Goal: Task Accomplishment & Management: Manage account settings

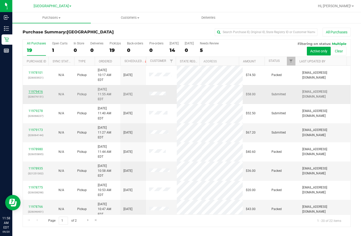
click at [31, 90] on link "11979416" at bounding box center [36, 92] width 14 height 4
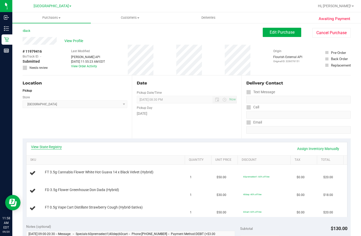
click at [52, 147] on link "View State Registry" at bounding box center [46, 146] width 31 height 5
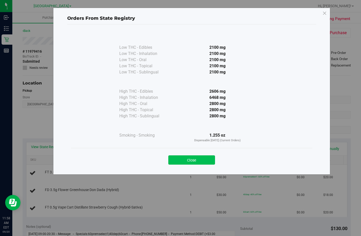
click at [194, 158] on button "Close" at bounding box center [192, 159] width 47 height 9
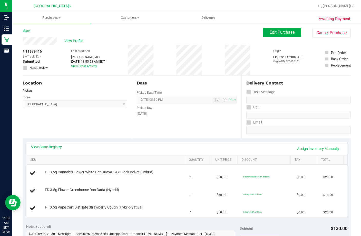
scroll to position [26, 0]
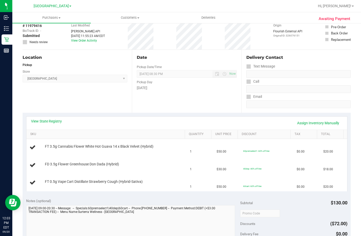
drag, startPoint x: 212, startPoint y: 108, endPoint x: 235, endPoint y: 9, distance: 101.1
click at [212, 105] on div "Date Pickup Date/Time 09/20/2025 Now 09/20/2025 08:30 PM Now Pickup Day Saturday" at bounding box center [186, 81] width 109 height 63
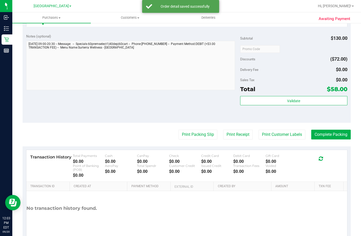
scroll to position [273, 0]
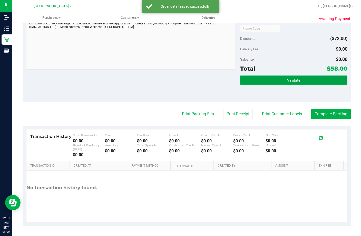
click at [302, 77] on button "Validate" at bounding box center [293, 80] width 107 height 9
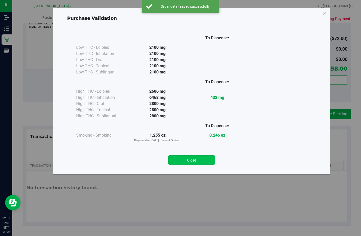
click at [193, 163] on button "Close" at bounding box center [192, 159] width 47 height 9
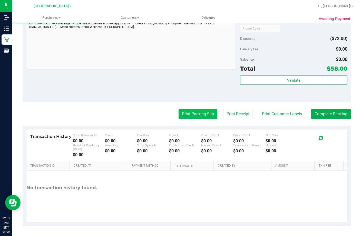
click at [200, 111] on button "Print Packing Slip" at bounding box center [198, 114] width 39 height 10
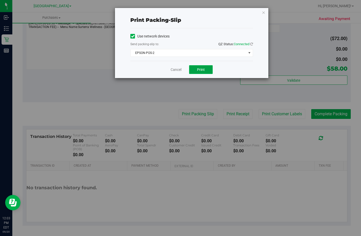
click at [201, 68] on span "Print" at bounding box center [201, 70] width 8 height 4
click at [178, 69] on link "Cancel" at bounding box center [176, 69] width 11 height 5
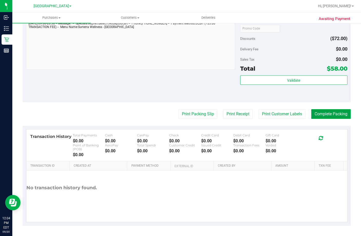
click at [325, 111] on button "Complete Packing" at bounding box center [332, 114] width 40 height 10
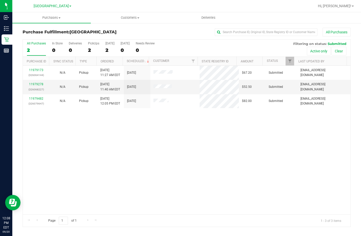
click at [214, 164] on div "11979173 (326064144) N/A Pickup 9/20/2025 11:27 AM EDT 9/20/2025 $67.20 Submitt…" at bounding box center [187, 140] width 328 height 149
click at [278, 191] on div "11979173 (326064144) N/A Pickup 9/20/2025 11:27 AM EDT 9/20/2025 $67.20 Submitt…" at bounding box center [187, 140] width 328 height 149
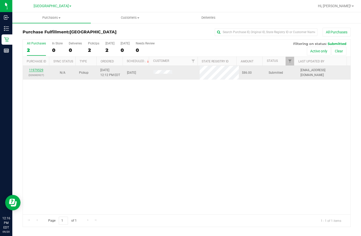
click at [41, 69] on link "11979529" at bounding box center [36, 70] width 14 height 4
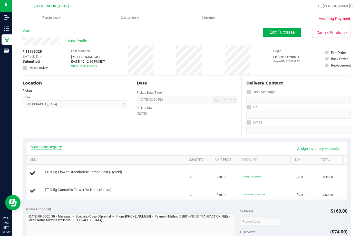
click at [45, 146] on link "View State Registry" at bounding box center [46, 146] width 31 height 5
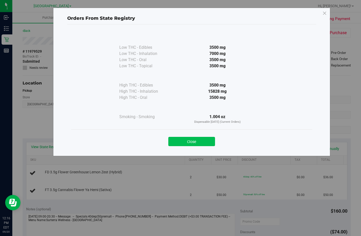
click at [197, 139] on button "Close" at bounding box center [192, 141] width 47 height 9
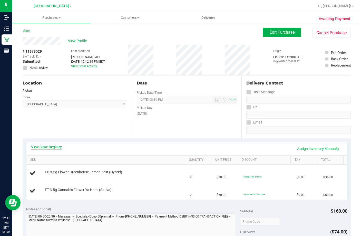
click at [51, 146] on link "View State Registry" at bounding box center [46, 146] width 31 height 5
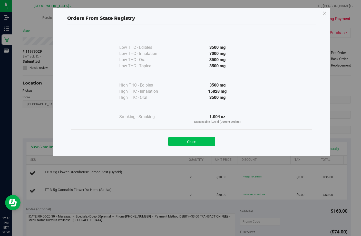
click at [200, 142] on button "Close" at bounding box center [192, 141] width 47 height 9
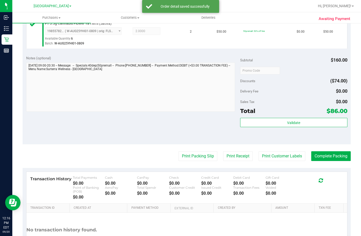
scroll to position [231, 0]
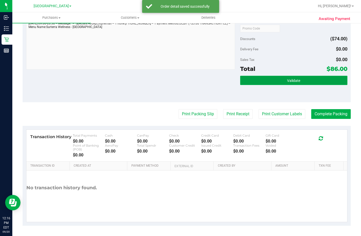
click at [287, 80] on span "Validate" at bounding box center [293, 81] width 13 height 4
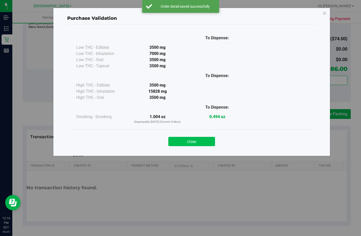
click at [188, 139] on button "Close" at bounding box center [192, 141] width 47 height 9
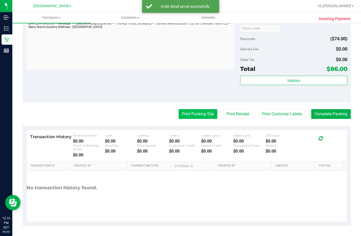
click at [189, 115] on button "Print Packing Slip" at bounding box center [198, 114] width 39 height 10
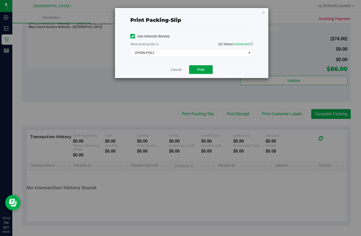
click at [197, 67] on button "Print" at bounding box center [201, 69] width 24 height 9
click at [177, 68] on link "Cancel" at bounding box center [176, 69] width 11 height 5
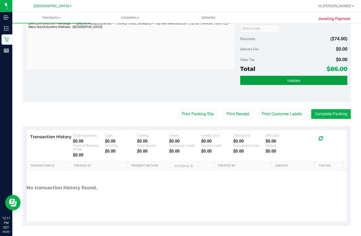
click at [275, 84] on button "Validate" at bounding box center [293, 80] width 107 height 9
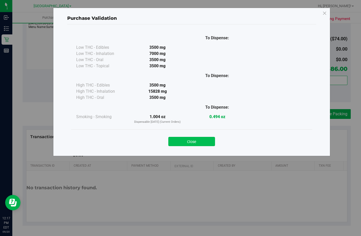
click at [198, 145] on button "Close" at bounding box center [192, 141] width 47 height 9
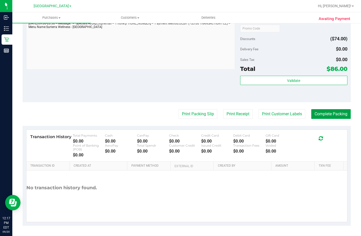
click at [322, 113] on button "Complete Packing" at bounding box center [332, 114] width 40 height 10
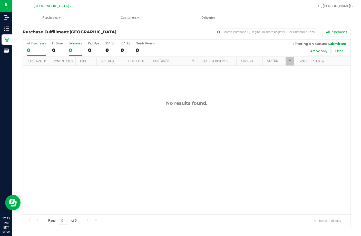
click at [80, 49] on div "0" at bounding box center [75, 50] width 13 height 6
click at [0, 0] on input "Deliveries 0" at bounding box center [0, 0] width 0 height 0
click at [91, 49] on div "0" at bounding box center [93, 50] width 11 height 6
click at [0, 0] on input "PickUps 0" at bounding box center [0, 0] width 0 height 0
click at [37, 49] on div "0" at bounding box center [36, 50] width 19 height 6
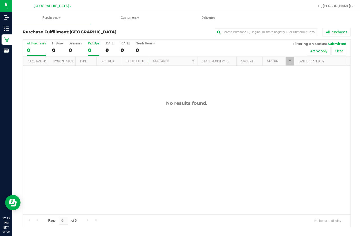
click at [0, 0] on input "All Purchases 0" at bounding box center [0, 0] width 0 height 0
click at [56, 50] on div "0" at bounding box center [57, 50] width 11 height 6
click at [0, 0] on input "In Store 0" at bounding box center [0, 0] width 0 height 0
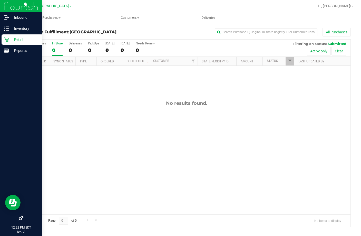
click at [17, 43] on div "Retail" at bounding box center [22, 39] width 41 height 10
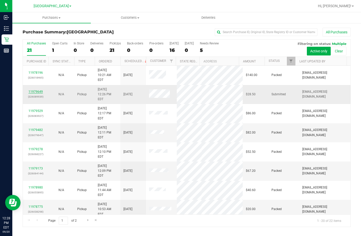
click at [32, 90] on link "11979649" at bounding box center [36, 92] width 14 height 4
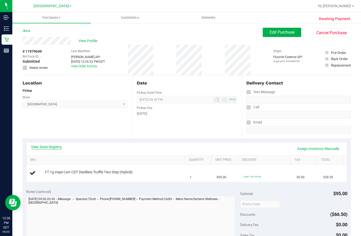
click at [47, 147] on link "View State Registry" at bounding box center [46, 146] width 31 height 5
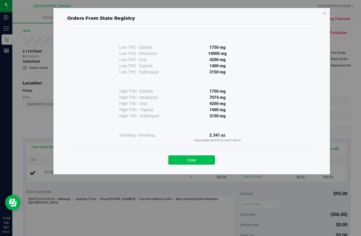
click at [201, 160] on button "Close" at bounding box center [192, 159] width 47 height 9
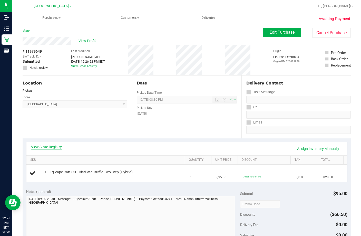
click at [56, 144] on link "View State Registry" at bounding box center [46, 146] width 31 height 5
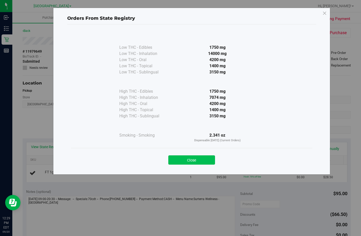
click at [202, 160] on button "Close" at bounding box center [192, 159] width 47 height 9
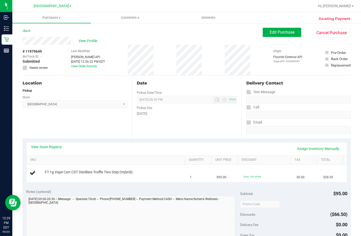
click at [155, 129] on div "Date Pickup Date/Time 09/20/2025 Now 09/20/2025 08:30 PM Now Pickup Day Saturday" at bounding box center [186, 107] width 109 height 63
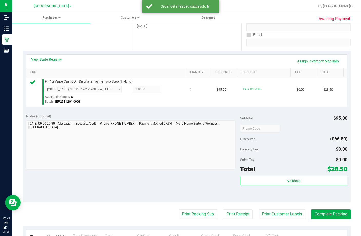
scroll to position [154, 0]
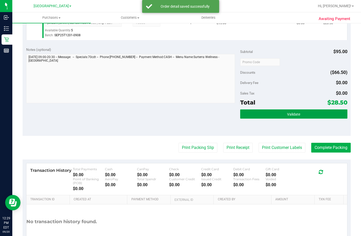
click at [287, 116] on span "Validate" at bounding box center [293, 114] width 13 height 4
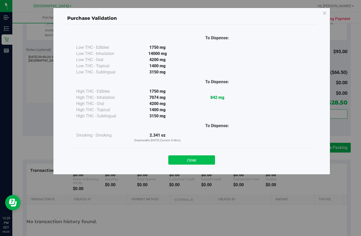
click at [204, 162] on button "Close" at bounding box center [192, 159] width 47 height 9
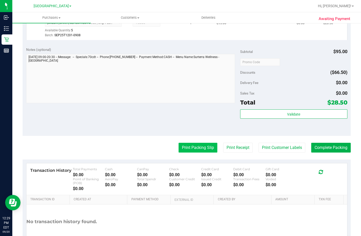
click at [196, 153] on button "Print Packing Slip" at bounding box center [198, 148] width 39 height 10
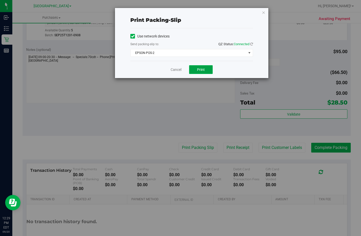
click at [204, 68] on span "Print" at bounding box center [201, 70] width 8 height 4
click at [180, 68] on link "Cancel" at bounding box center [176, 69] width 11 height 5
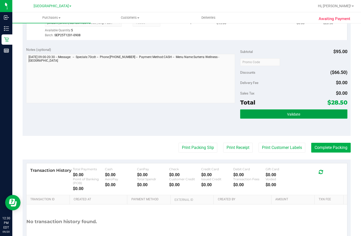
click at [301, 119] on button "Validate" at bounding box center [293, 113] width 107 height 9
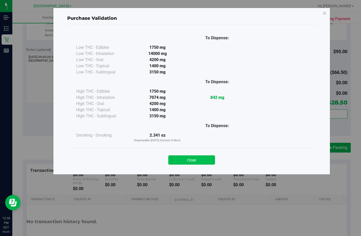
click at [194, 161] on button "Close" at bounding box center [192, 159] width 47 height 9
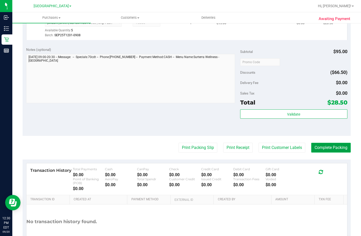
click at [336, 153] on button "Complete Packing" at bounding box center [332, 148] width 40 height 10
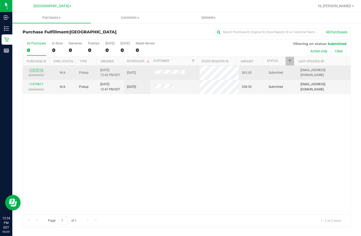
click at [36, 71] on link "11979776" at bounding box center [36, 70] width 14 height 4
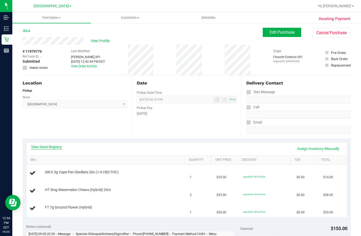
click at [51, 148] on link "View State Registry" at bounding box center [46, 146] width 31 height 5
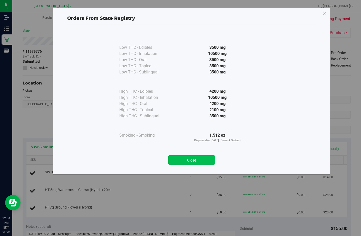
click at [197, 161] on button "Close" at bounding box center [192, 159] width 47 height 9
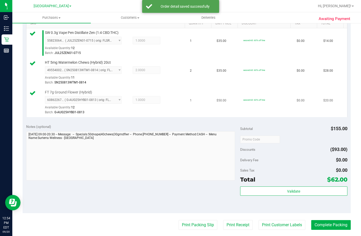
scroll to position [154, 0]
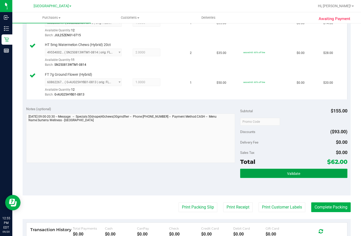
click at [270, 178] on button "Validate" at bounding box center [293, 173] width 107 height 9
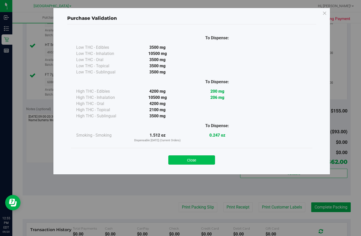
click at [198, 160] on button "Close" at bounding box center [192, 159] width 47 height 9
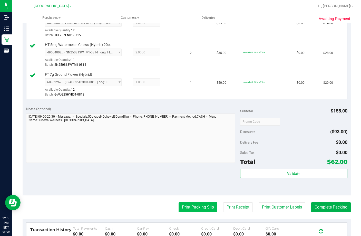
click at [191, 212] on button "Print Packing Slip" at bounding box center [198, 207] width 39 height 10
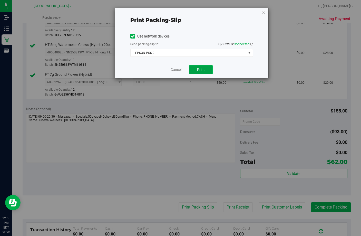
click at [195, 70] on button "Print" at bounding box center [201, 69] width 24 height 9
click at [177, 69] on link "Cancel" at bounding box center [176, 69] width 11 height 5
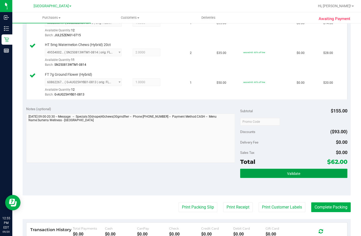
click at [298, 178] on button "Validate" at bounding box center [293, 173] width 107 height 9
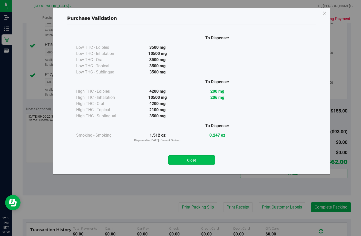
click at [195, 161] on button "Close" at bounding box center [192, 159] width 47 height 9
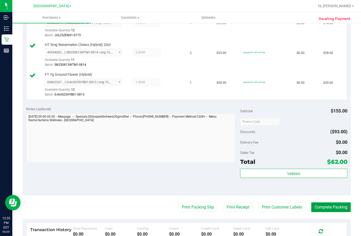
click at [325, 212] on button "Complete Packing" at bounding box center [332, 207] width 40 height 10
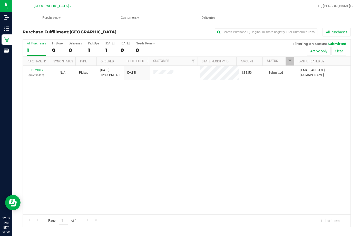
click at [133, 116] on div "11979817 (326098432) N/A Pickup 9/20/2025 12:47 PM EDT 9/20/2025 $38.50 Submitt…" at bounding box center [187, 140] width 328 height 149
click at [228, 186] on div "11979817 (326098432) N/A Pickup 9/20/2025 12:47 PM EDT 9/20/2025 $38.50 Submitt…" at bounding box center [187, 140] width 328 height 149
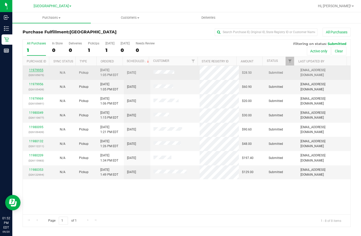
click at [38, 69] on link "11979955" at bounding box center [36, 70] width 14 height 4
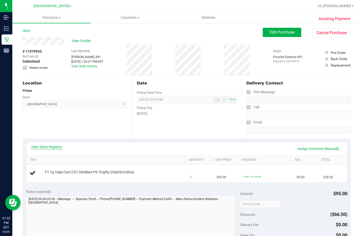
click at [51, 148] on link "View State Registry" at bounding box center [46, 146] width 31 height 5
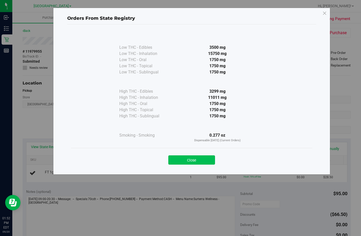
click at [199, 162] on button "Close" at bounding box center [192, 159] width 47 height 9
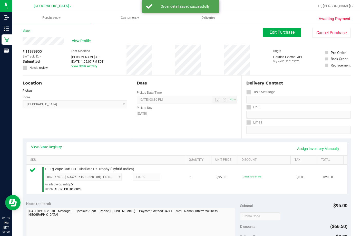
scroll to position [180, 0]
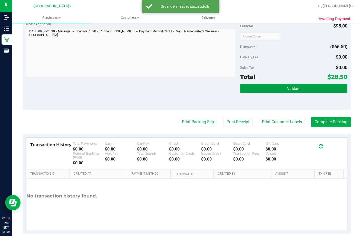
click at [295, 91] on span "Validate" at bounding box center [293, 89] width 13 height 4
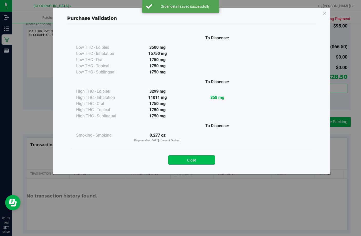
click at [197, 160] on button "Close" at bounding box center [192, 159] width 47 height 9
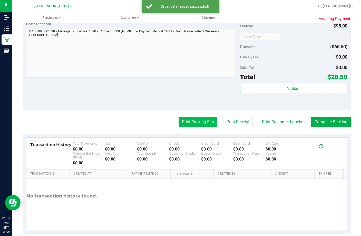
click at [192, 127] on button "Print Packing Slip" at bounding box center [198, 122] width 39 height 10
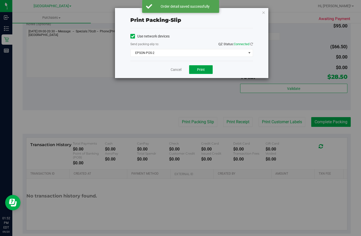
click at [199, 71] on span "Print" at bounding box center [201, 70] width 8 height 4
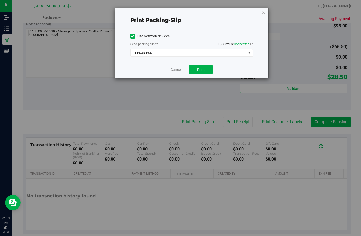
click at [174, 72] on link "Cancel" at bounding box center [176, 69] width 11 height 5
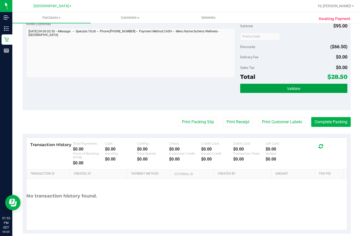
click at [274, 93] on button "Validate" at bounding box center [293, 88] width 107 height 9
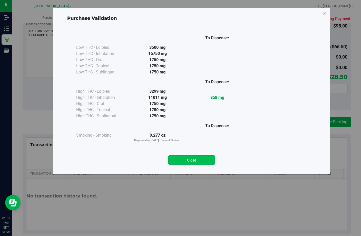
click at [206, 157] on button "Close" at bounding box center [192, 159] width 47 height 9
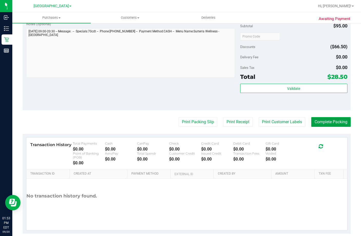
click at [328, 127] on button "Complete Packing" at bounding box center [332, 122] width 40 height 10
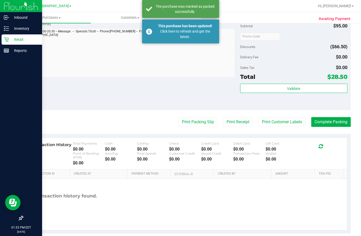
click at [12, 39] on p "Retail" at bounding box center [24, 39] width 31 height 6
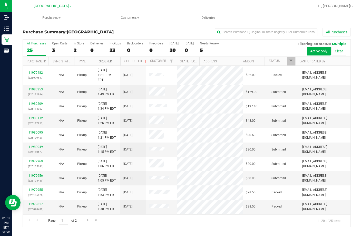
click at [108, 62] on link "Ordered" at bounding box center [105, 62] width 13 height 4
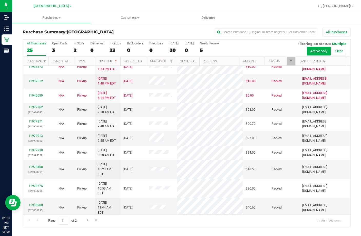
scroll to position [128, 0]
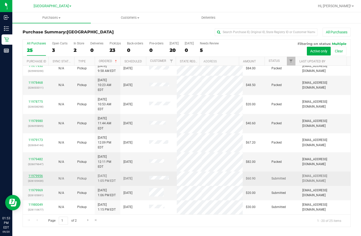
click at [30, 174] on link "11979956" at bounding box center [36, 176] width 14 height 4
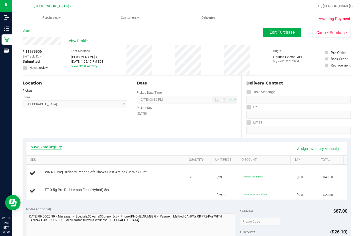
click at [43, 149] on link "View State Registry" at bounding box center [46, 146] width 31 height 5
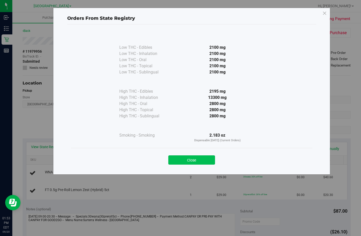
click at [210, 158] on button "Close" at bounding box center [192, 159] width 47 height 9
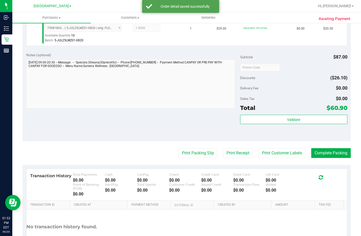
scroll to position [231, 0]
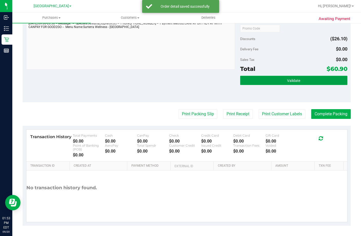
click at [292, 82] on span "Validate" at bounding box center [293, 81] width 13 height 4
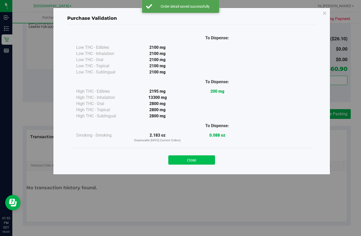
click at [207, 161] on button "Close" at bounding box center [192, 159] width 47 height 9
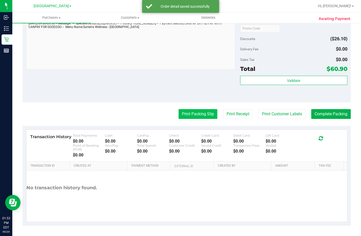
click at [195, 114] on button "Print Packing Slip" at bounding box center [198, 114] width 39 height 10
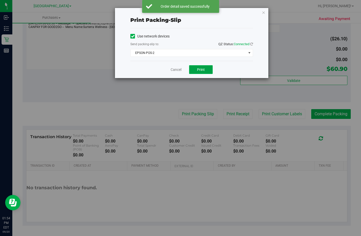
click at [203, 69] on span "Print" at bounding box center [201, 70] width 8 height 4
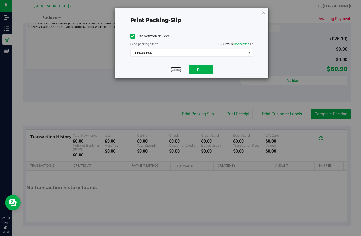
drag, startPoint x: 177, startPoint y: 69, endPoint x: 220, endPoint y: 70, distance: 42.7
click at [177, 69] on link "Cancel" at bounding box center [176, 69] width 11 height 5
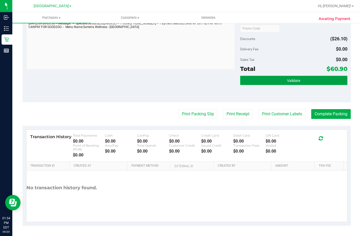
click at [293, 82] on span "Validate" at bounding box center [293, 81] width 13 height 4
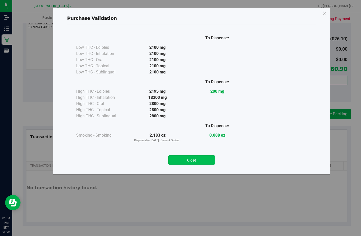
click at [200, 162] on button "Close" at bounding box center [192, 159] width 47 height 9
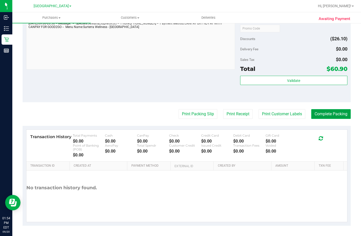
click at [333, 110] on button "Complete Packing" at bounding box center [332, 114] width 40 height 10
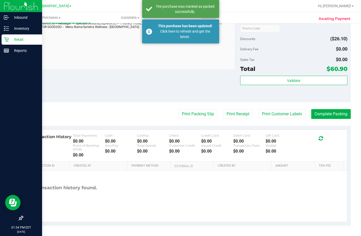
click at [19, 39] on p "Retail" at bounding box center [24, 39] width 31 height 6
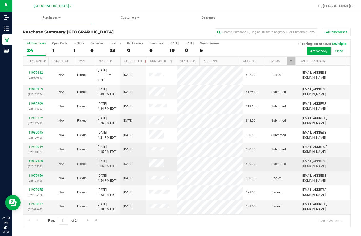
click at [32, 160] on link "11979969" at bounding box center [36, 162] width 14 height 4
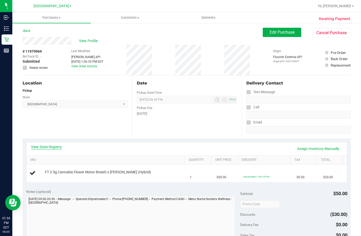
click at [42, 147] on link "View State Registry" at bounding box center [46, 146] width 31 height 5
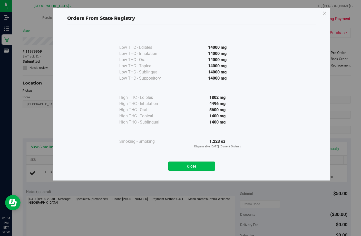
click at [182, 168] on button "Close" at bounding box center [192, 166] width 47 height 9
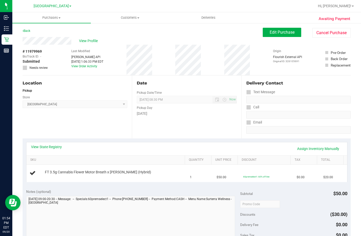
click at [150, 144] on div "View State Registry Assign Inventory Manually" at bounding box center [186, 148] width 321 height 13
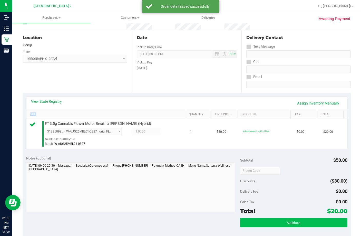
scroll to position [128, 0]
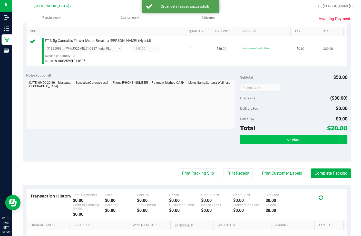
click at [282, 142] on div "Subtotal $50.00 Discounts ($30.00) Delivery Fee $0.00 Sales Tax $0.00 Total $20…" at bounding box center [293, 116] width 107 height 86
click at [281, 144] on button "Validate" at bounding box center [293, 139] width 107 height 9
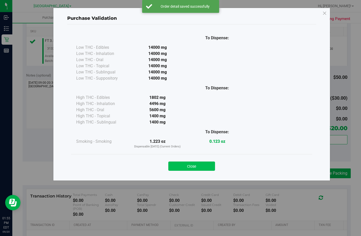
click at [201, 163] on button "Close" at bounding box center [192, 166] width 47 height 9
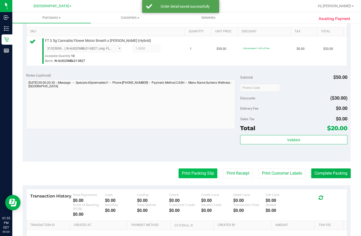
click at [200, 178] on button "Print Packing Slip" at bounding box center [198, 174] width 39 height 10
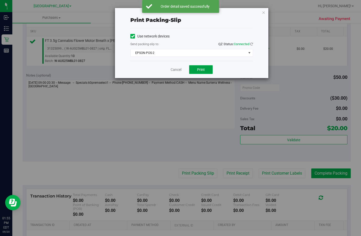
click at [206, 71] on button "Print" at bounding box center [201, 69] width 24 height 9
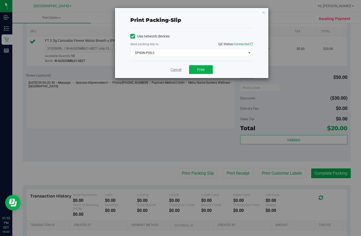
click at [180, 69] on link "Cancel" at bounding box center [176, 69] width 11 height 5
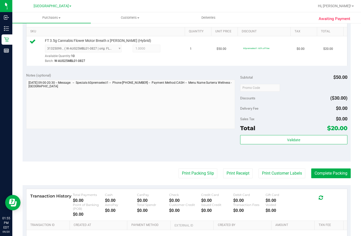
click at [288, 141] on div "Subtotal $50.00 Discounts ($30.00) Delivery Fee $0.00 Sales Tax $0.00 Total $20…" at bounding box center [293, 116] width 107 height 86
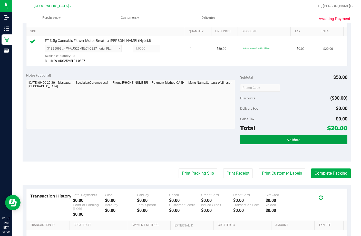
click at [295, 142] on span "Validate" at bounding box center [293, 140] width 13 height 4
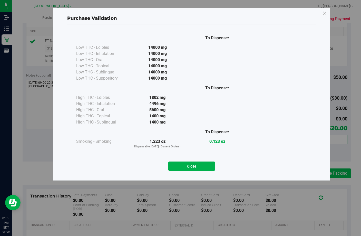
drag, startPoint x: 199, startPoint y: 165, endPoint x: 309, endPoint y: 179, distance: 111.1
click at [199, 165] on button "Close" at bounding box center [192, 166] width 47 height 9
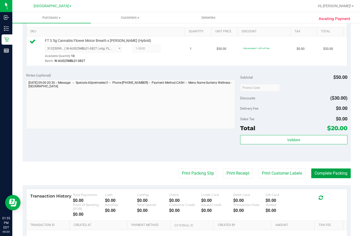
click at [337, 178] on button "Complete Packing" at bounding box center [332, 174] width 40 height 10
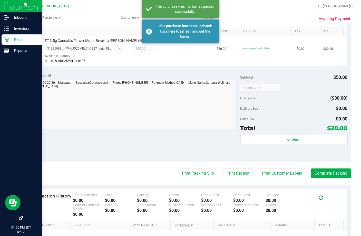
click at [20, 42] on p "Retail" at bounding box center [24, 39] width 31 height 6
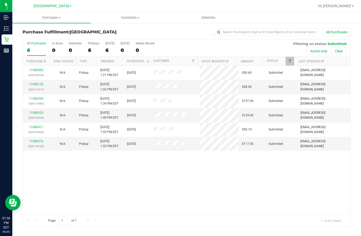
click at [113, 183] on div "11980095 (326109439) N/A Pickup 9/20/2025 1:21 PM EDT 9/20/2025 $90.60 Submitte…" at bounding box center [187, 140] width 328 height 149
click at [225, 204] on div "11980095 (326109439) N/A Pickup 9/20/2025 1:21 PM EDT 9/20/2025 $90.60 Submitte…" at bounding box center [187, 140] width 328 height 149
click at [163, 212] on div "11980095 (326109439) N/A Pickup 9/20/2025 1:21 PM EDT 9/20/2025 $90.60 Submitte…" at bounding box center [187, 140] width 328 height 149
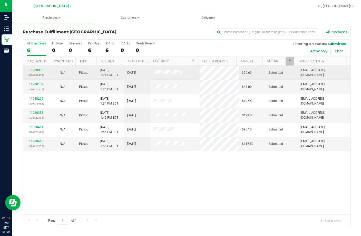
click at [36, 70] on link "11980095" at bounding box center [36, 70] width 14 height 4
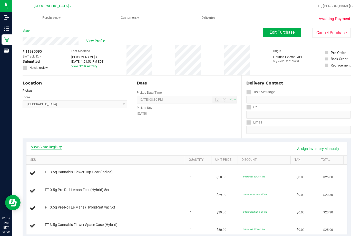
click at [42, 144] on link "View State Registry" at bounding box center [46, 146] width 31 height 5
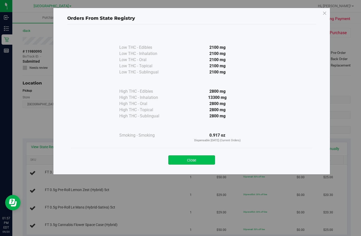
click at [195, 163] on button "Close" at bounding box center [192, 159] width 47 height 9
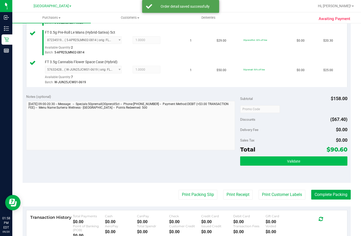
scroll to position [206, 0]
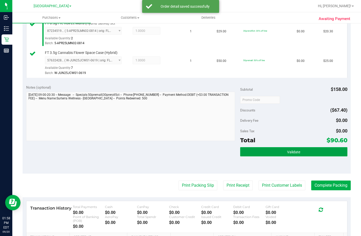
click at [288, 156] on button "Validate" at bounding box center [293, 151] width 107 height 9
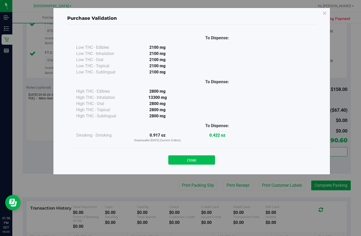
click at [203, 158] on button "Close" at bounding box center [192, 159] width 47 height 9
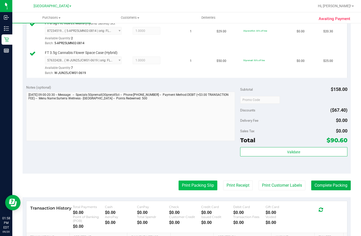
click at [197, 190] on button "Print Packing Slip" at bounding box center [198, 186] width 39 height 10
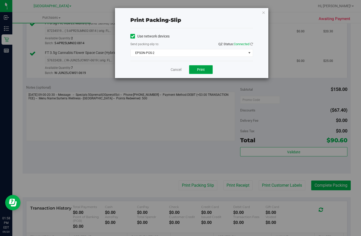
click at [201, 71] on span "Print" at bounding box center [201, 70] width 8 height 4
click at [175, 69] on link "Cancel" at bounding box center [176, 69] width 11 height 5
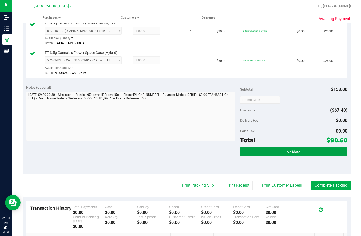
click at [322, 156] on button "Validate" at bounding box center [293, 151] width 107 height 9
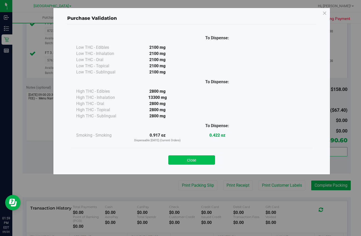
click at [208, 160] on button "Close" at bounding box center [192, 159] width 47 height 9
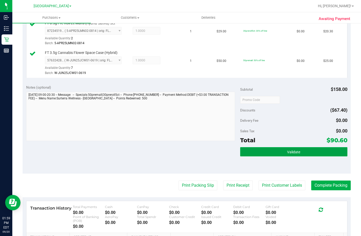
click at [305, 156] on button "Validate" at bounding box center [293, 151] width 107 height 9
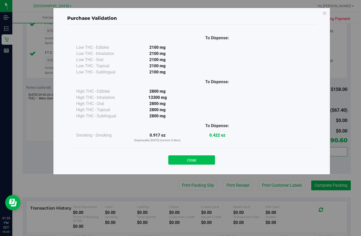
click at [205, 157] on button "Close" at bounding box center [192, 159] width 47 height 9
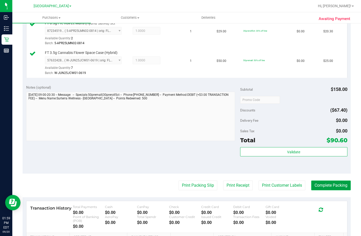
click at [341, 190] on button "Complete Packing" at bounding box center [332, 186] width 40 height 10
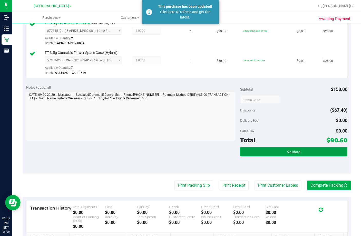
click at [299, 156] on button "Validate" at bounding box center [293, 151] width 107 height 9
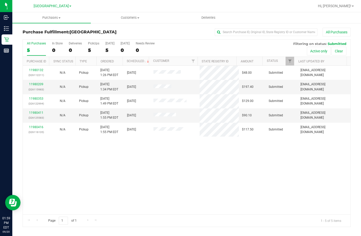
click at [275, 201] on div "11980132 (326112211) N/A Pickup 9/20/2025 1:26 PM EDT 9/20/2025 $48.00 Submitte…" at bounding box center [187, 140] width 328 height 149
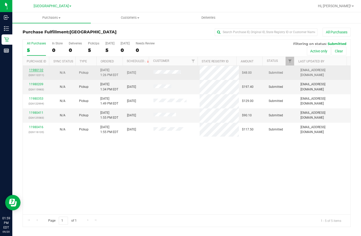
click at [42, 69] on link "11980132" at bounding box center [36, 70] width 14 height 4
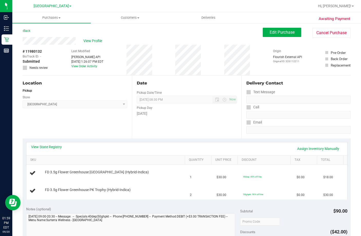
click at [46, 144] on div "View State Registry Assign Inventory Manually" at bounding box center [186, 148] width 321 height 13
click at [53, 145] on link "View State Registry" at bounding box center [46, 146] width 31 height 5
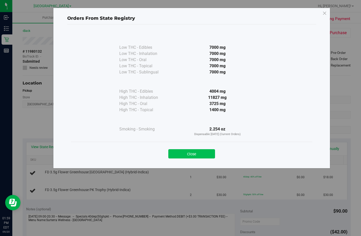
click at [207, 151] on button "Close" at bounding box center [192, 153] width 47 height 9
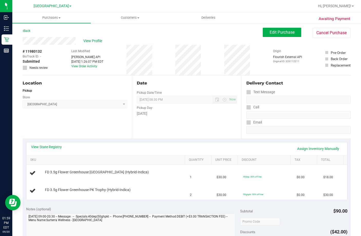
click at [49, 150] on div "View State Registry Assign Inventory Manually" at bounding box center [187, 148] width 312 height 9
click at [55, 145] on link "View State Registry" at bounding box center [46, 146] width 31 height 5
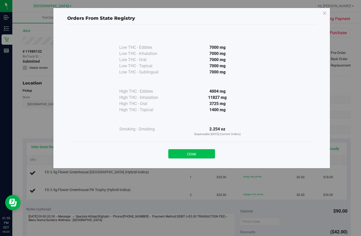
click at [203, 153] on button "Close" at bounding box center [192, 153] width 47 height 9
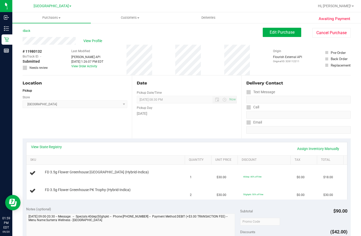
click at [104, 125] on div "Location Pickup Store Lakeland WC Select Store Bonita Springs WC Boynton Beach …" at bounding box center [77, 107] width 109 height 63
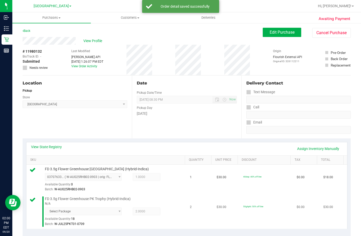
scroll to position [103, 0]
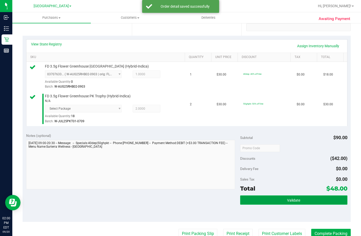
click at [294, 205] on button "Validate" at bounding box center [293, 199] width 107 height 9
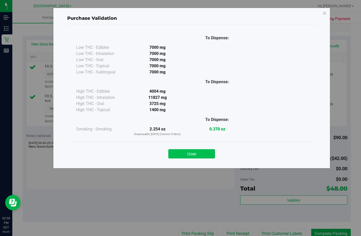
click at [204, 153] on button "Close" at bounding box center [192, 153] width 47 height 9
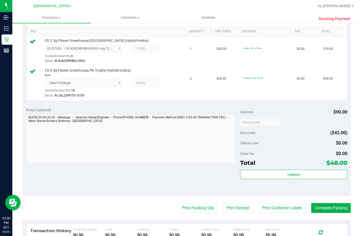
scroll to position [180, 0]
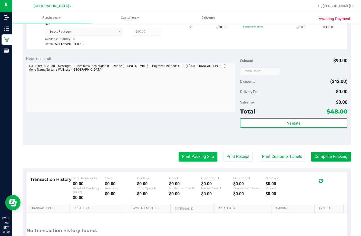
click at [185, 162] on button "Print Packing Slip" at bounding box center [198, 157] width 39 height 10
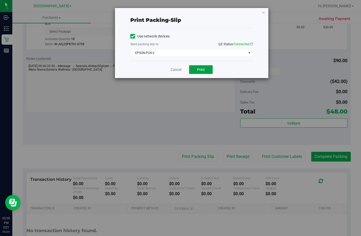
click at [201, 70] on span "Print" at bounding box center [201, 70] width 8 height 4
click at [178, 70] on link "Cancel" at bounding box center [176, 69] width 11 height 5
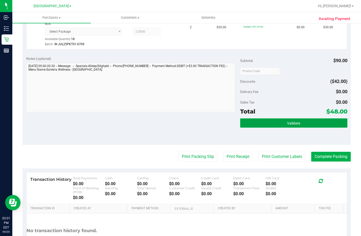
click at [307, 128] on button "Validate" at bounding box center [293, 122] width 107 height 9
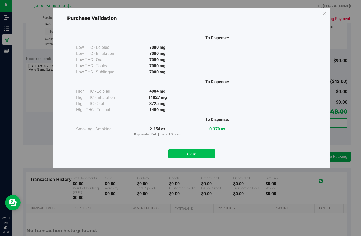
click at [203, 153] on button "Close" at bounding box center [192, 153] width 47 height 9
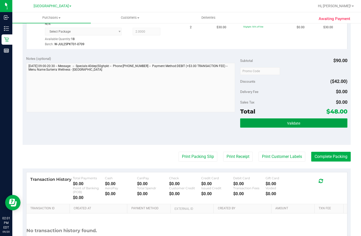
click at [302, 128] on button "Validate" at bounding box center [293, 122] width 107 height 9
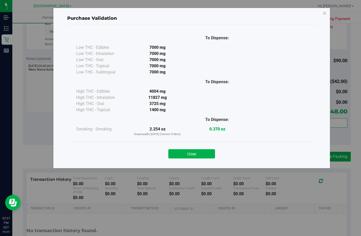
drag, startPoint x: 191, startPoint y: 153, endPoint x: 255, endPoint y: 161, distance: 64.7
click at [191, 153] on button "Close" at bounding box center [192, 153] width 47 height 9
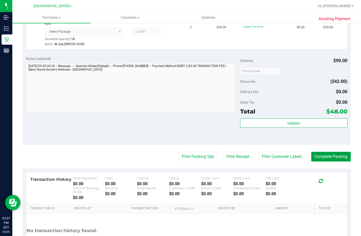
click at [328, 162] on button "Complete Packing" at bounding box center [332, 157] width 40 height 10
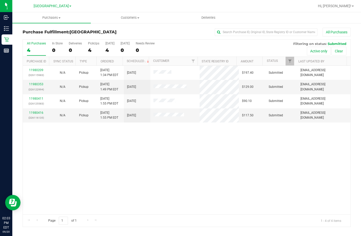
click at [254, 177] on div "11980209 (326115983) N/A Pickup 9/20/2025 1:34 PM EDT 9/20/2025 $197.40 Submitt…" at bounding box center [187, 140] width 328 height 149
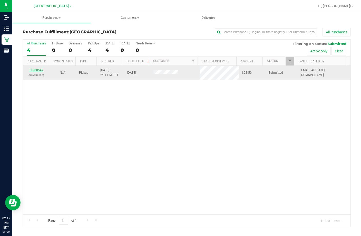
click at [34, 70] on link "11980547" at bounding box center [36, 70] width 14 height 4
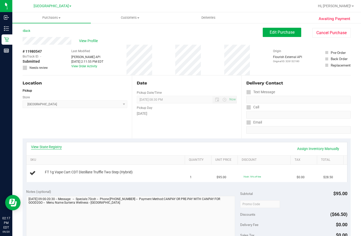
click at [54, 146] on link "View State Registry" at bounding box center [46, 146] width 31 height 5
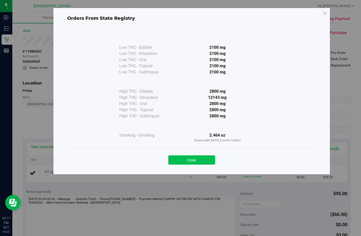
click at [208, 160] on button "Close" at bounding box center [192, 159] width 47 height 9
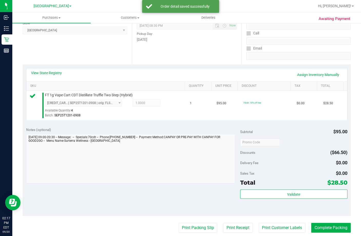
scroll to position [77, 0]
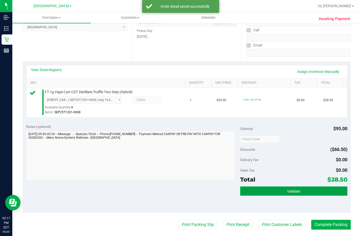
click at [306, 196] on button "Validate" at bounding box center [293, 191] width 107 height 9
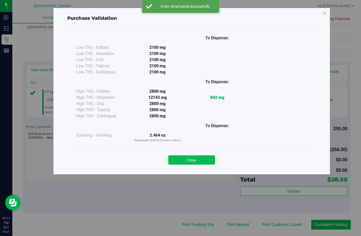
click at [187, 159] on button "Close" at bounding box center [192, 159] width 47 height 9
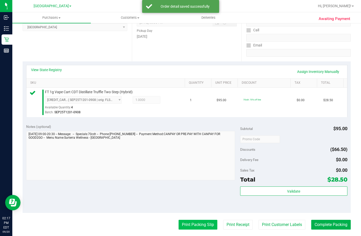
click at [198, 228] on button "Print Packing Slip" at bounding box center [198, 225] width 39 height 10
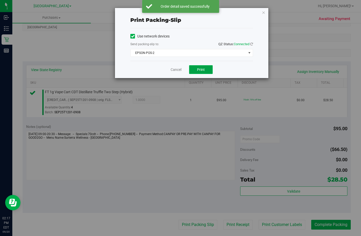
click at [197, 70] on button "Print" at bounding box center [201, 69] width 24 height 9
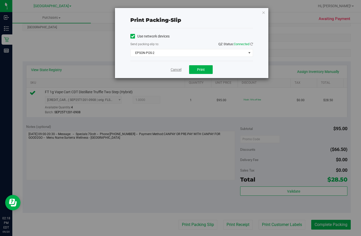
click at [173, 71] on link "Cancel" at bounding box center [176, 69] width 11 height 5
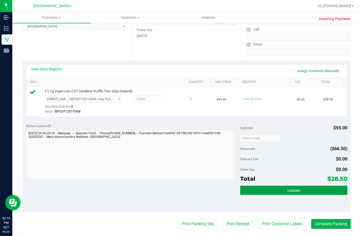
click at [287, 193] on span "Validate" at bounding box center [293, 191] width 13 height 4
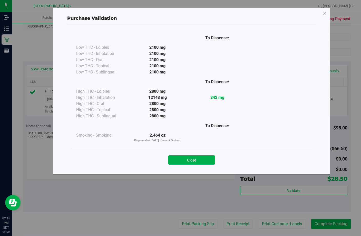
click at [192, 151] on div "Close" at bounding box center [191, 158] width 241 height 21
click at [201, 159] on button "Close" at bounding box center [192, 159] width 47 height 9
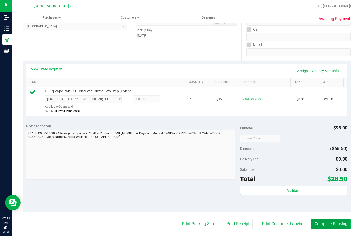
click at [327, 229] on button "Complete Packing" at bounding box center [332, 224] width 40 height 10
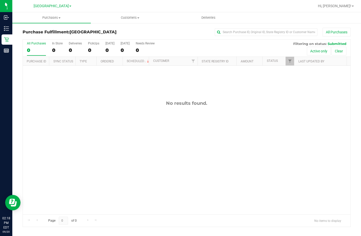
click at [173, 143] on div "No results found." at bounding box center [187, 157] width 328 height 183
click at [136, 30] on div "All Purchases" at bounding box center [241, 32] width 219 height 9
click at [113, 163] on div "11980841 N/A Pickup 9/20/2025 3:05 PM EDT 9/20/2025 $99.20 Submitted lramos@liv…" at bounding box center [187, 140] width 328 height 149
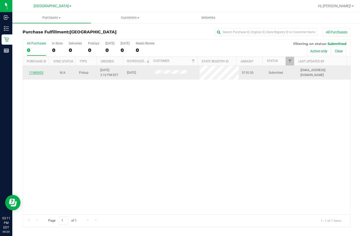
click at [40, 71] on link "11980955" at bounding box center [36, 73] width 14 height 4
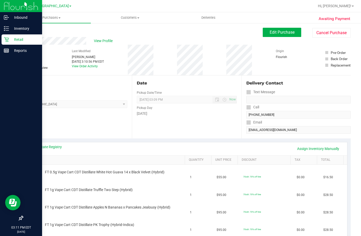
click at [16, 36] on div "Retail" at bounding box center [22, 39] width 41 height 10
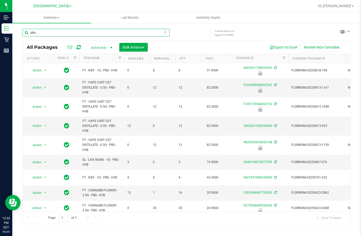
drag, startPoint x: 18, startPoint y: 38, endPoint x: -2, endPoint y: 41, distance: 20.6
click at [0, 41] on html "Inbound Inventory Retail Reports 12:02 PM EDT [DATE] 09/20 Lakeland [PERSON_NAM…" at bounding box center [180, 118] width 361 height 236
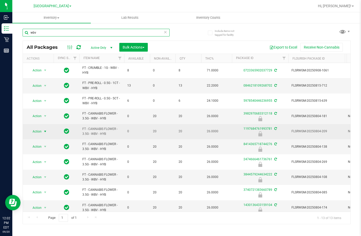
type input "wbv"
click at [37, 133] on span "Action" at bounding box center [35, 131] width 14 height 7
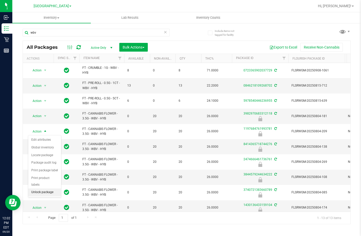
click at [47, 189] on li "Unlock package" at bounding box center [44, 193] width 33 height 8
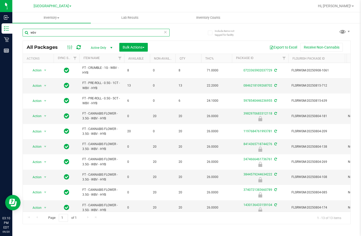
drag, startPoint x: 49, startPoint y: 33, endPoint x: -2, endPoint y: 35, distance: 50.6
click at [0, 35] on html "Inbound Inventory Retail Reports 03:10 PM EDT 09/20/2025 09/20 Lakeland WC Bran…" at bounding box center [180, 118] width 361 height 236
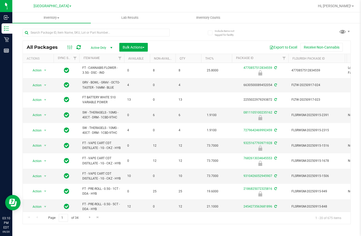
click at [252, 224] on div "Page 1 of 34 1 - 20 of 675 items" at bounding box center [187, 218] width 328 height 12
click at [247, 31] on div "All Packages Active Only Active Only Lab Samples Locked All External Internal B…" at bounding box center [187, 124] width 329 height 200
